Goal: Information Seeking & Learning: Check status

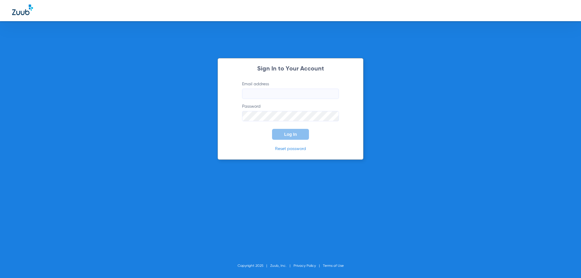
type input "[EMAIL_ADDRESS][DOMAIN_NAME]"
click at [281, 133] on button "Log In" at bounding box center [290, 134] width 37 height 11
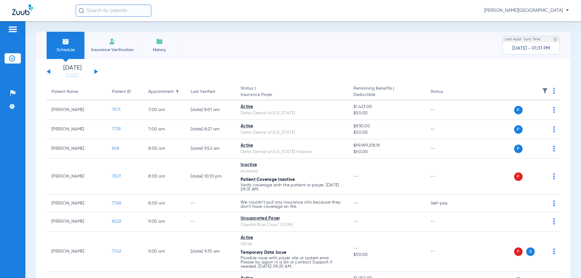
click at [103, 13] on input "text" at bounding box center [114, 11] width 76 height 12
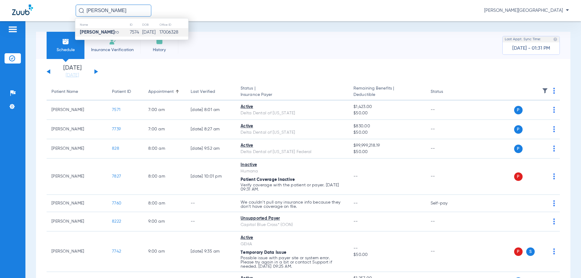
type input "[PERSON_NAME]"
click at [106, 30] on strong "[PERSON_NAME]" at bounding box center [97, 32] width 35 height 5
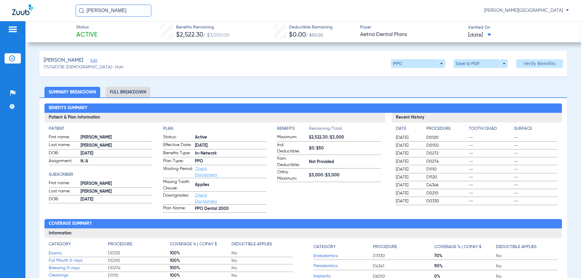
click at [139, 90] on li "Full Breakdown" at bounding box center [128, 92] width 45 height 11
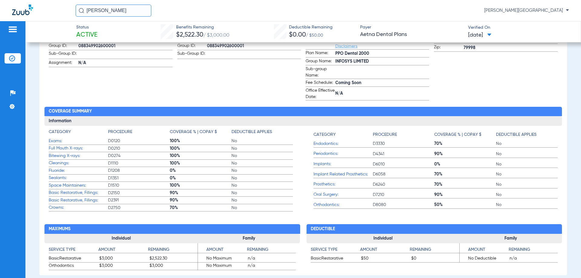
scroll to position [182, 0]
